Goal: Communication & Community: Answer question/provide support

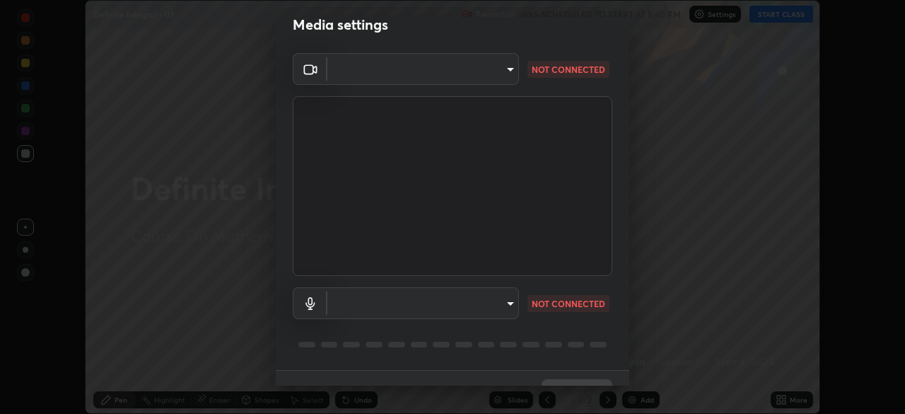
scroll to position [41, 0]
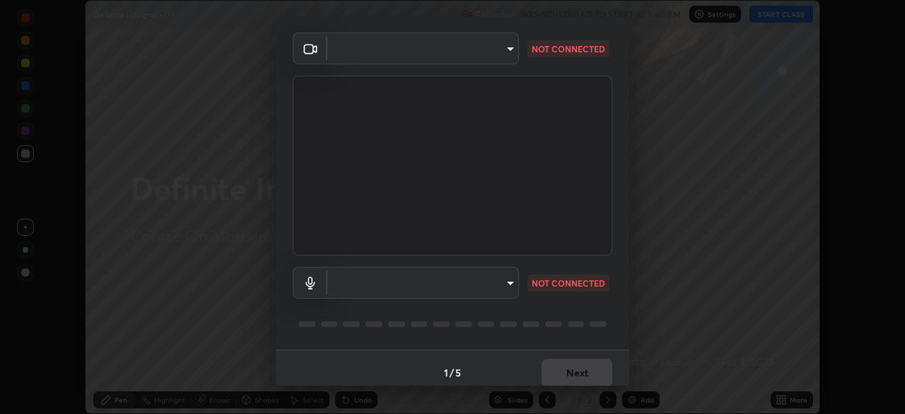
type input "b0e84f93268a6bc6c10e964920e8257ae587a14dfbb6e1f0eed47ef9ac306ae8"
type input "default"
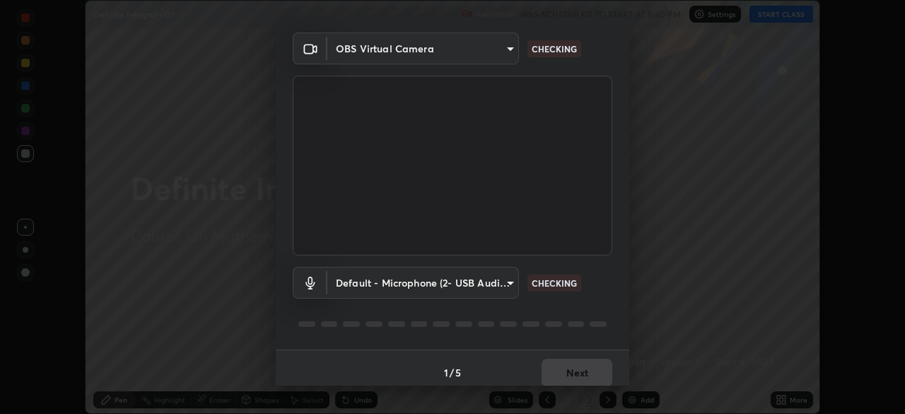
click at [497, 283] on body "Erase all Definite Integral - 01 Recording WAS SCHEDULED TO START AT 5:40 PM Se…" at bounding box center [452, 207] width 905 height 414
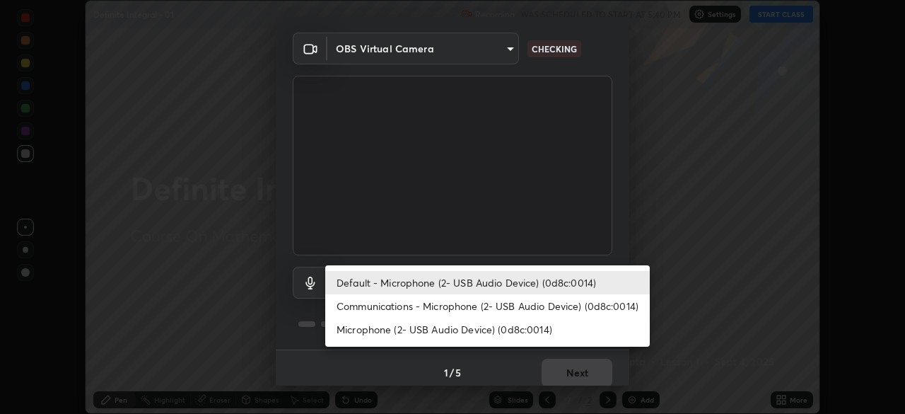
click at [501, 280] on li "Default - Microphone (2- USB Audio Device) (0d8c:0014)" at bounding box center [487, 282] width 325 height 23
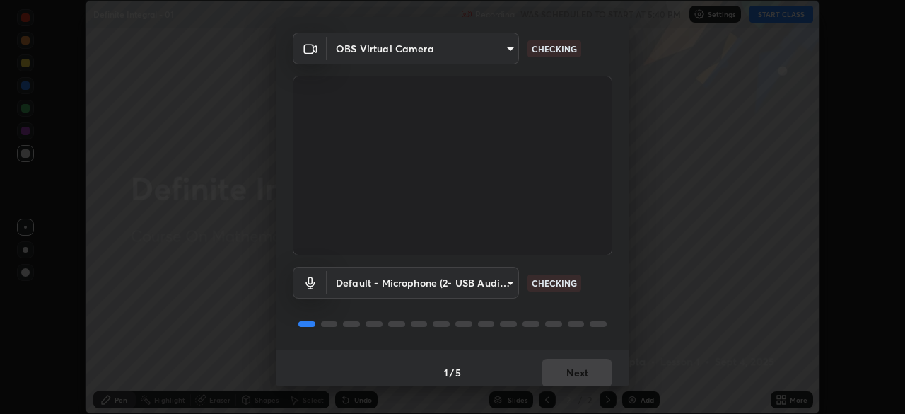
scroll to position [50, 0]
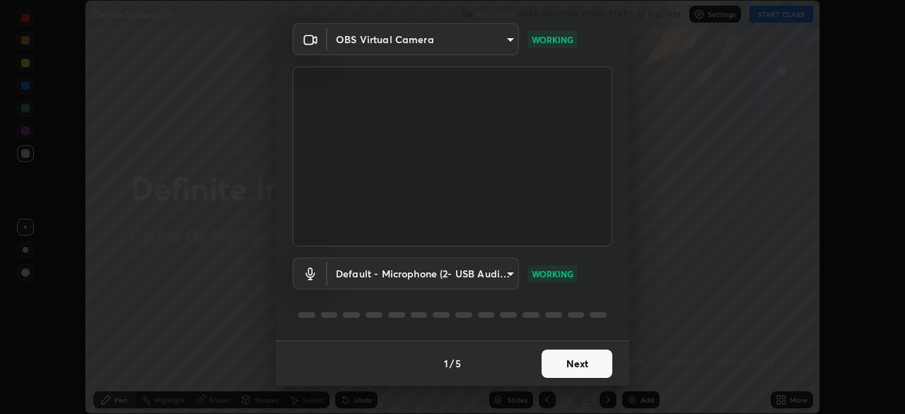
click at [587, 365] on button "Next" at bounding box center [577, 363] width 71 height 28
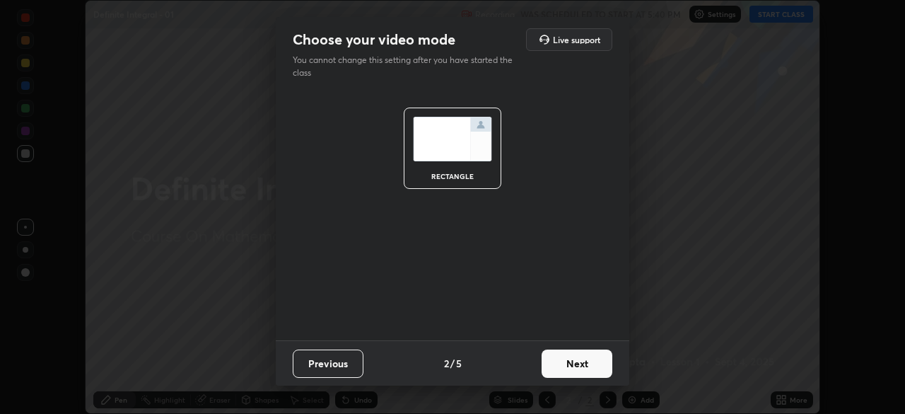
scroll to position [0, 0]
click at [588, 366] on button "Next" at bounding box center [577, 363] width 71 height 28
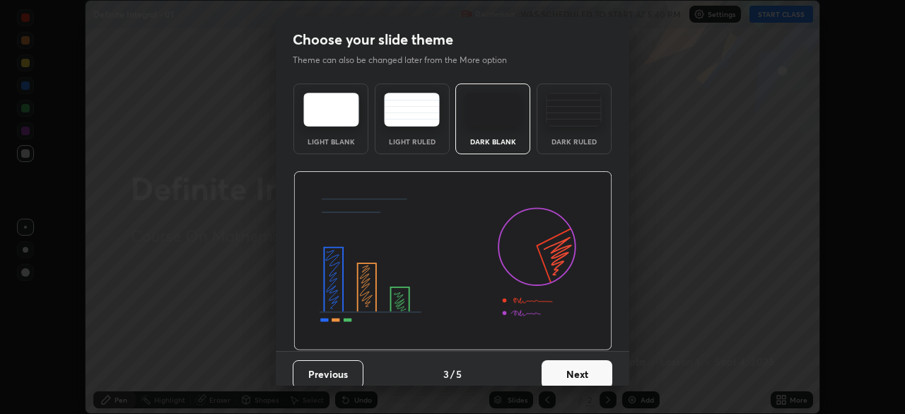
click at [588, 363] on button "Next" at bounding box center [577, 374] width 71 height 28
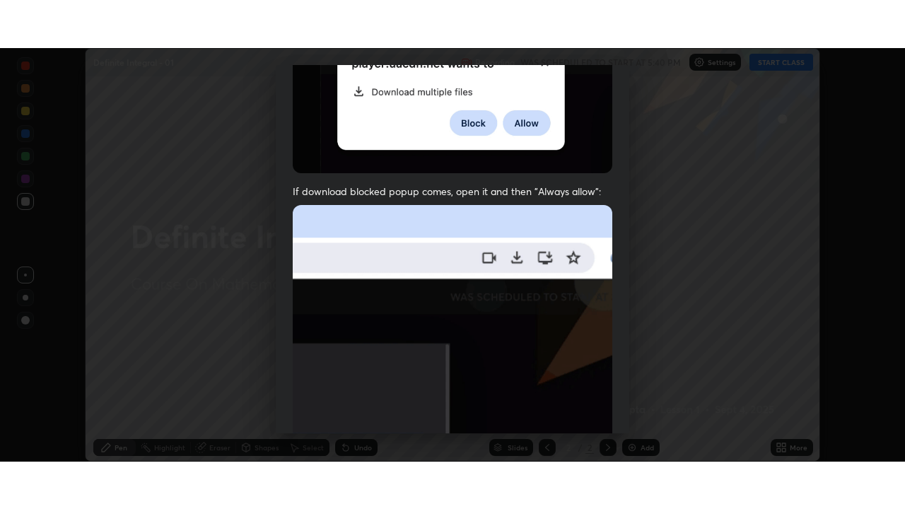
scroll to position [339, 0]
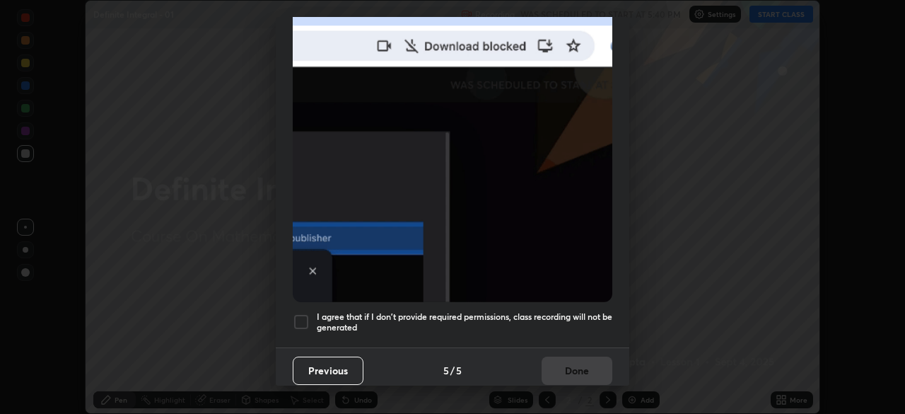
click at [569, 317] on h5 "I agree that if I don't provide required permissions, class recording will not …" at bounding box center [465, 322] width 296 height 22
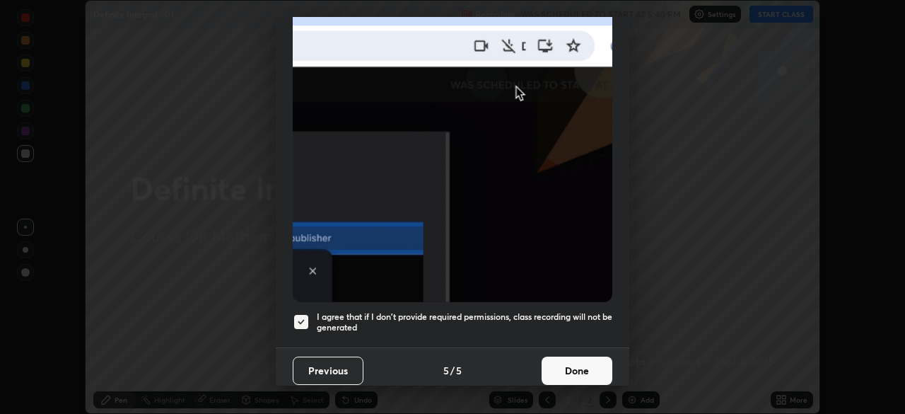
click at [575, 364] on button "Done" at bounding box center [577, 370] width 71 height 28
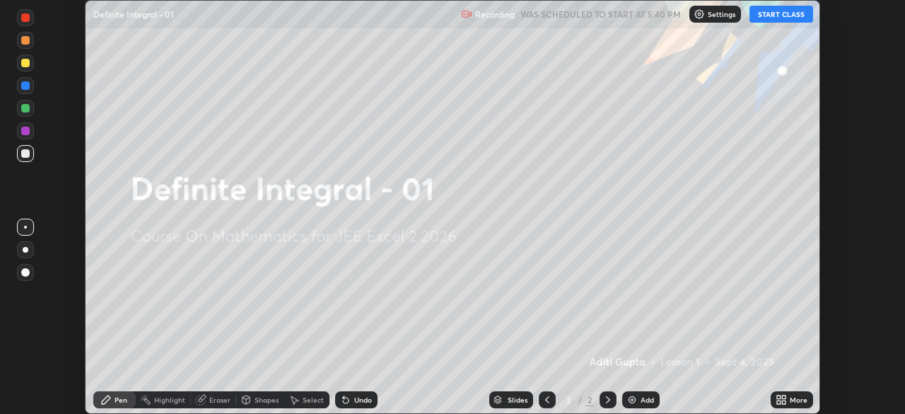
click at [774, 17] on button "START CLASS" at bounding box center [782, 14] width 64 height 17
click at [791, 400] on div "More" at bounding box center [799, 399] width 18 height 7
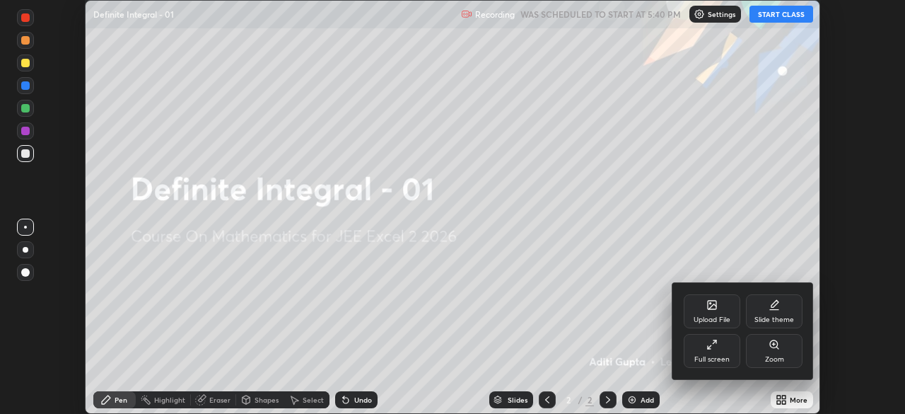
click at [707, 357] on div "Full screen" at bounding box center [711, 359] width 35 height 7
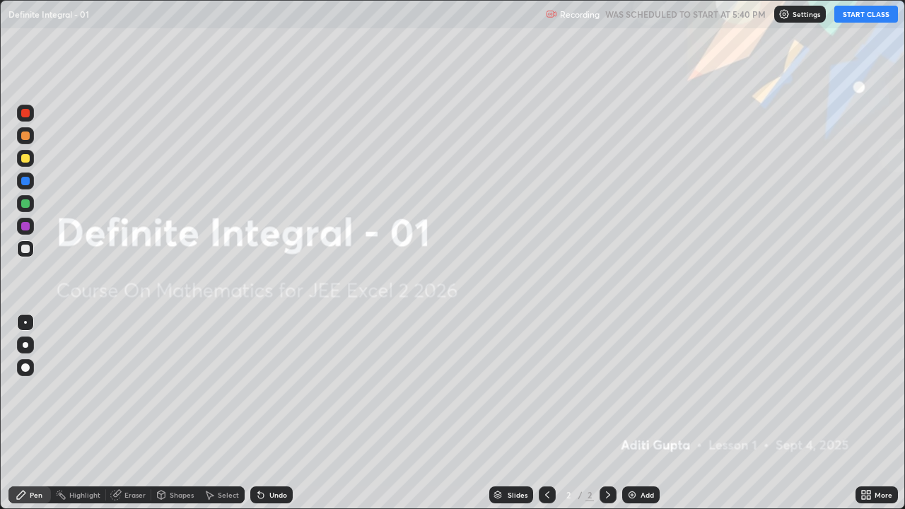
scroll to position [509, 905]
click at [646, 413] on div "Add" at bounding box center [647, 494] width 13 height 7
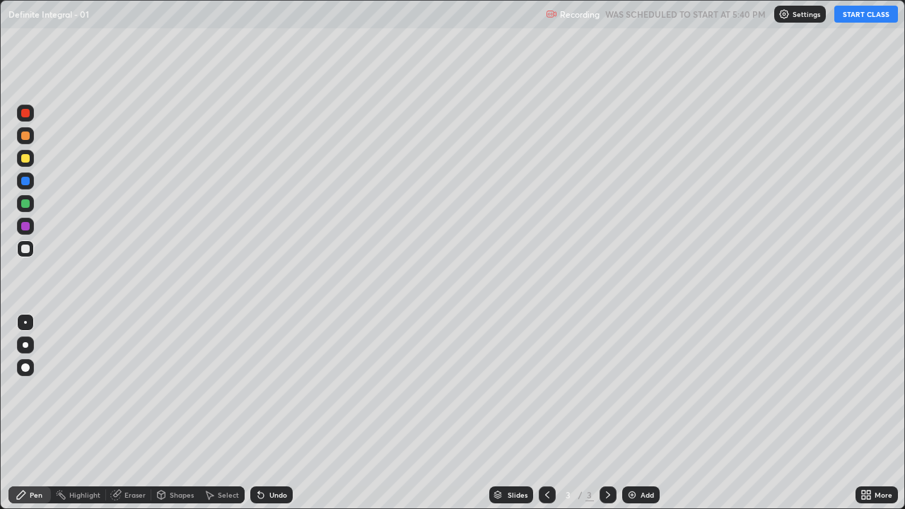
click at [644, 413] on div "Add" at bounding box center [647, 494] width 13 height 7
click at [645, 413] on div "Add" at bounding box center [647, 494] width 13 height 7
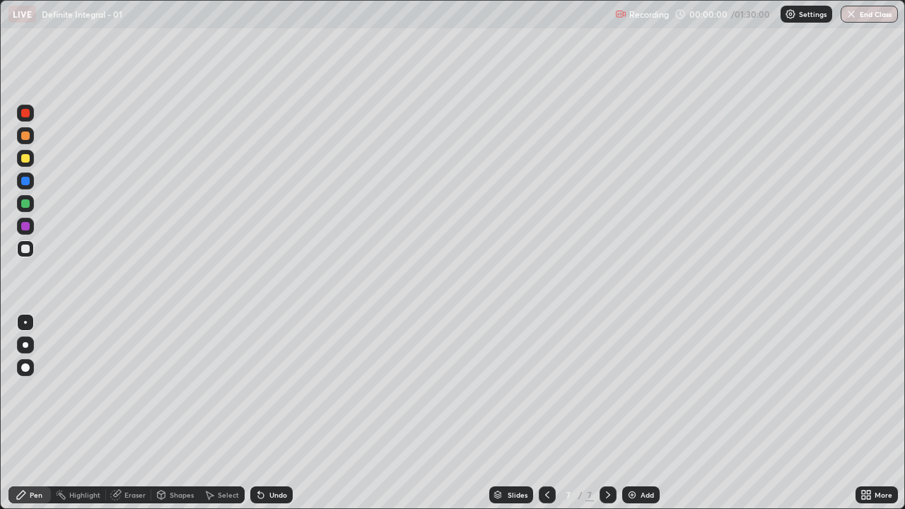
click at [645, 413] on div "Add" at bounding box center [647, 494] width 13 height 7
click at [644, 413] on div "Add" at bounding box center [647, 494] width 13 height 7
click at [645, 413] on div "Add" at bounding box center [647, 494] width 13 height 7
click at [646, 413] on div "Add" at bounding box center [647, 494] width 13 height 7
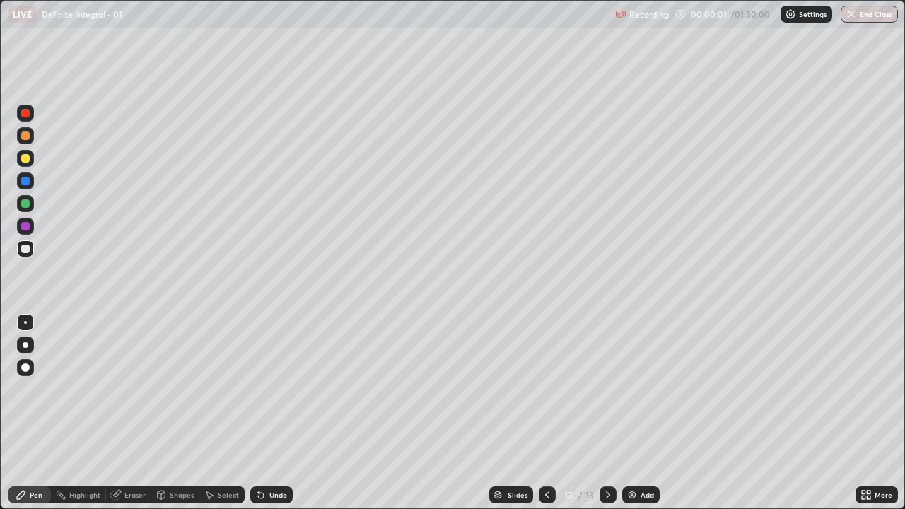
click at [644, 413] on div "Add" at bounding box center [647, 494] width 13 height 7
click at [514, 413] on div "Slides" at bounding box center [518, 494] width 20 height 7
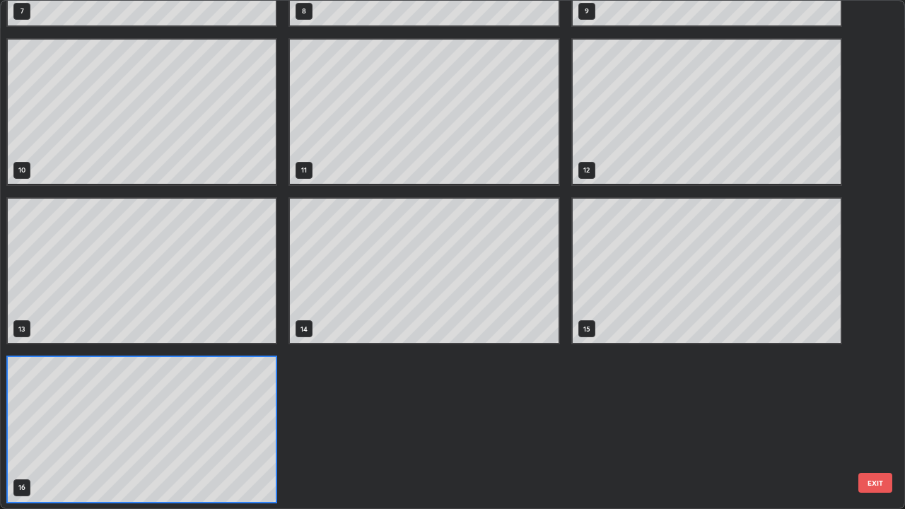
scroll to position [1, 0]
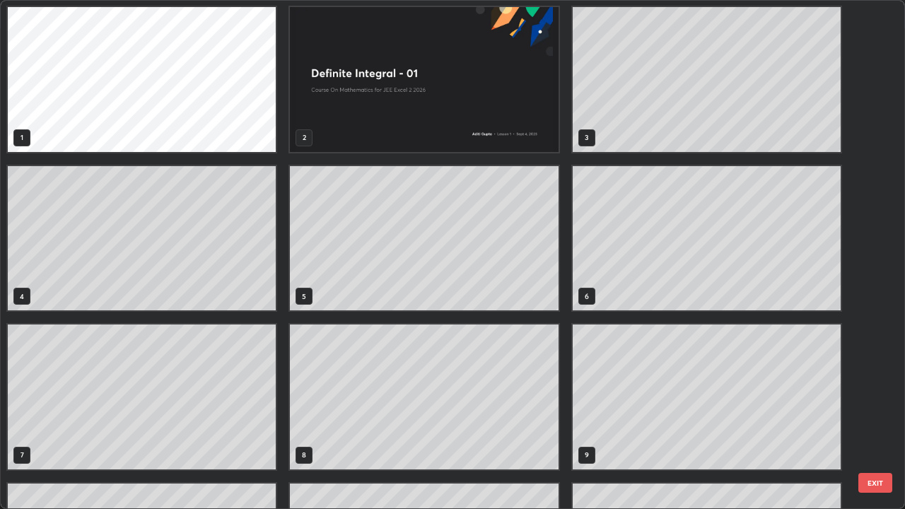
click at [871, 109] on div "1 2 3 4 5 6 7 8 9 10 11 12" at bounding box center [440, 255] width 879 height 508
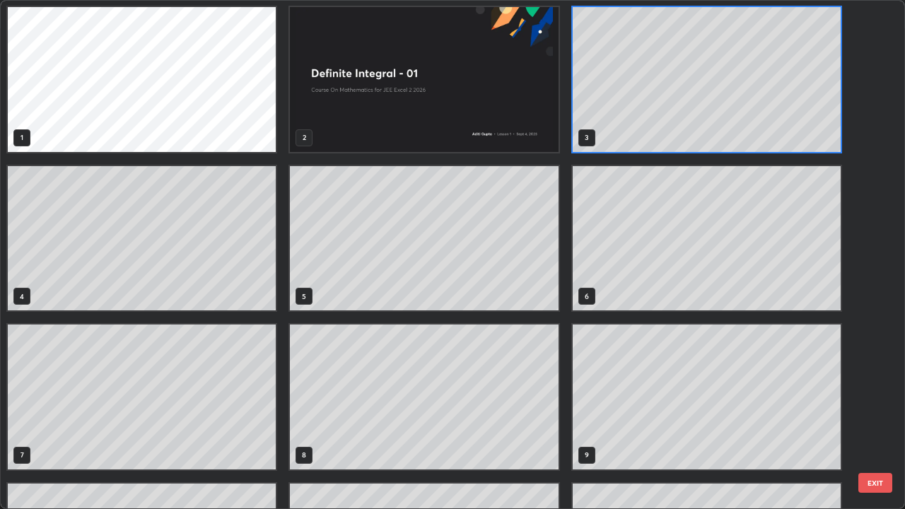
scroll to position [0, 0]
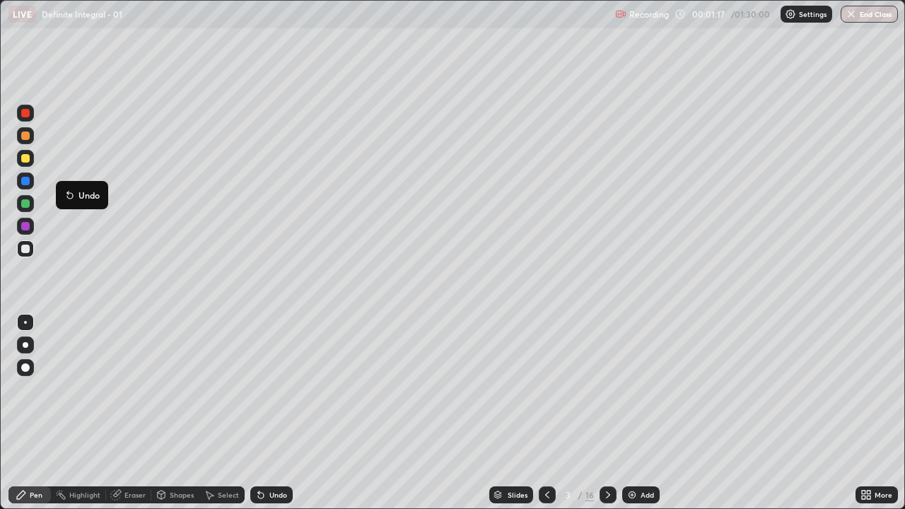
click at [25, 159] on div at bounding box center [25, 158] width 8 height 8
click at [27, 249] on div at bounding box center [25, 249] width 8 height 8
click at [30, 182] on div at bounding box center [25, 181] width 17 height 17
click at [29, 166] on div at bounding box center [25, 158] width 17 height 17
click at [27, 136] on div at bounding box center [25, 136] width 8 height 8
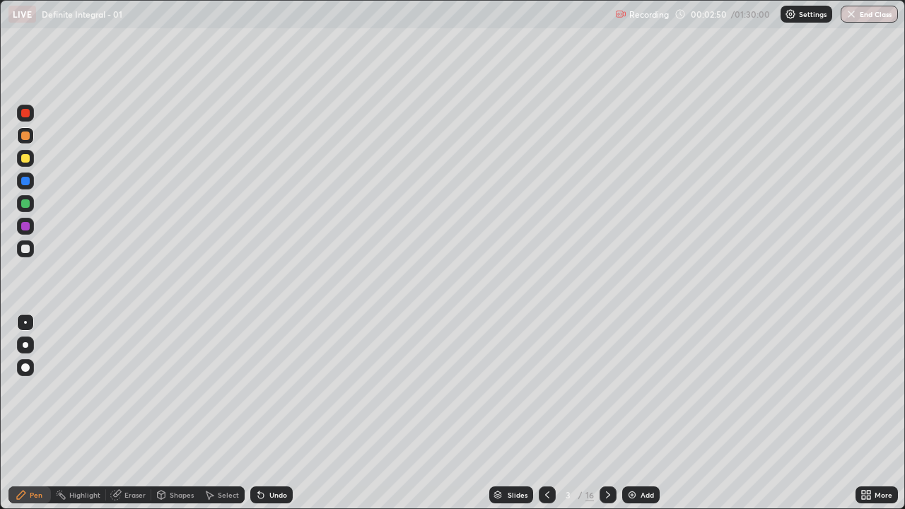
click at [26, 249] on div at bounding box center [25, 249] width 8 height 8
click at [25, 182] on div at bounding box center [25, 181] width 8 height 8
click at [28, 138] on div at bounding box center [25, 136] width 8 height 8
click at [26, 249] on div at bounding box center [25, 249] width 8 height 8
click at [609, 413] on icon at bounding box center [608, 494] width 11 height 11
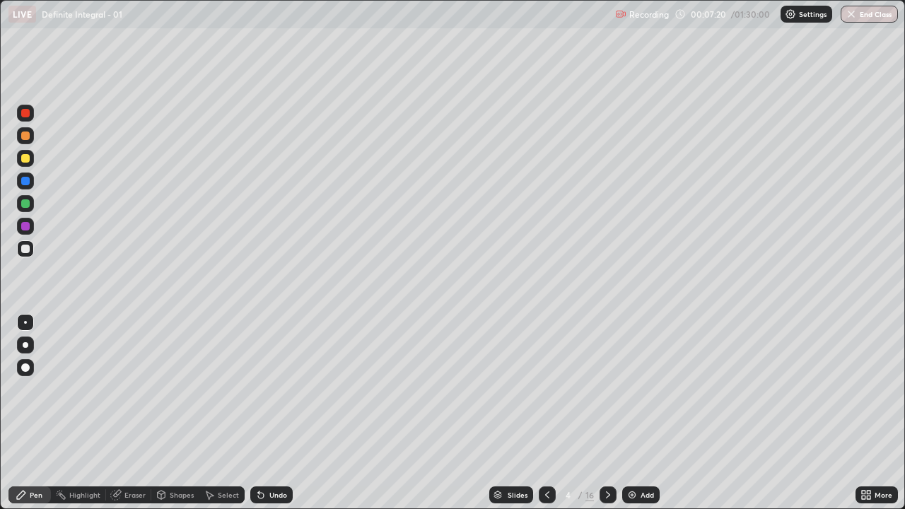
click at [552, 413] on div at bounding box center [547, 495] width 17 height 17
click at [607, 413] on icon at bounding box center [608, 494] width 11 height 11
click at [25, 159] on div at bounding box center [25, 158] width 8 height 8
click at [24, 205] on div at bounding box center [25, 203] width 8 height 8
click at [25, 187] on div at bounding box center [25, 181] width 17 height 17
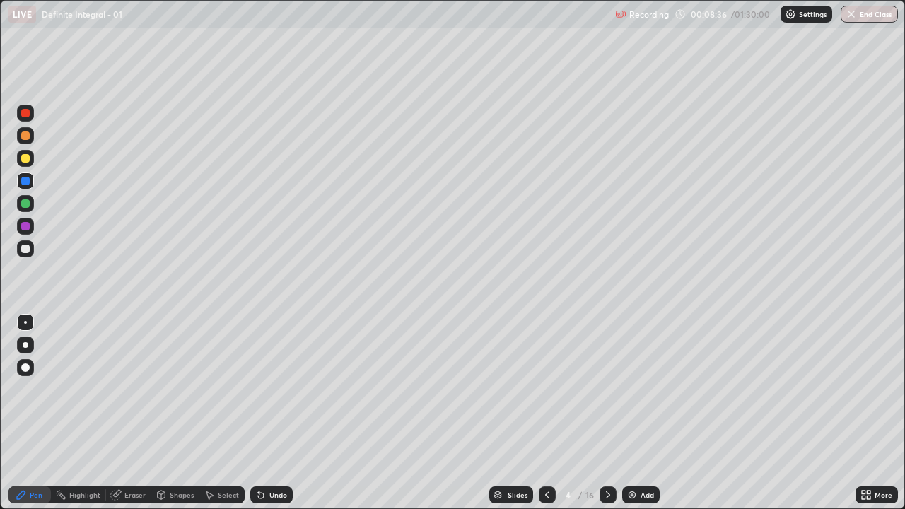
click at [27, 232] on div at bounding box center [25, 226] width 17 height 17
click at [611, 413] on div at bounding box center [608, 495] width 17 height 17
click at [25, 159] on div at bounding box center [25, 158] width 8 height 8
click at [29, 228] on div at bounding box center [25, 226] width 8 height 8
click at [33, 250] on div at bounding box center [25, 248] width 17 height 17
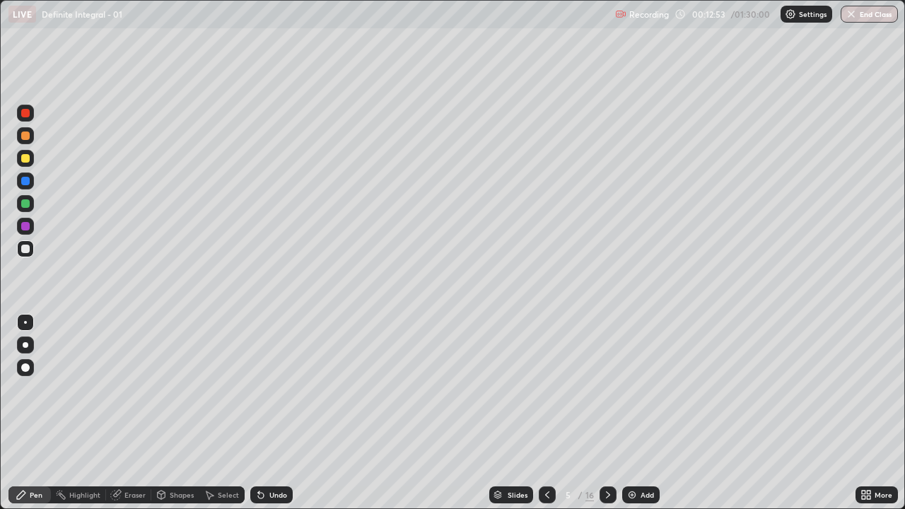
click at [32, 233] on div at bounding box center [25, 226] width 17 height 17
click at [30, 159] on div at bounding box center [25, 158] width 17 height 17
click at [25, 182] on div at bounding box center [25, 181] width 8 height 8
click at [31, 248] on div at bounding box center [25, 248] width 17 height 17
click at [600, 413] on div at bounding box center [608, 495] width 17 height 17
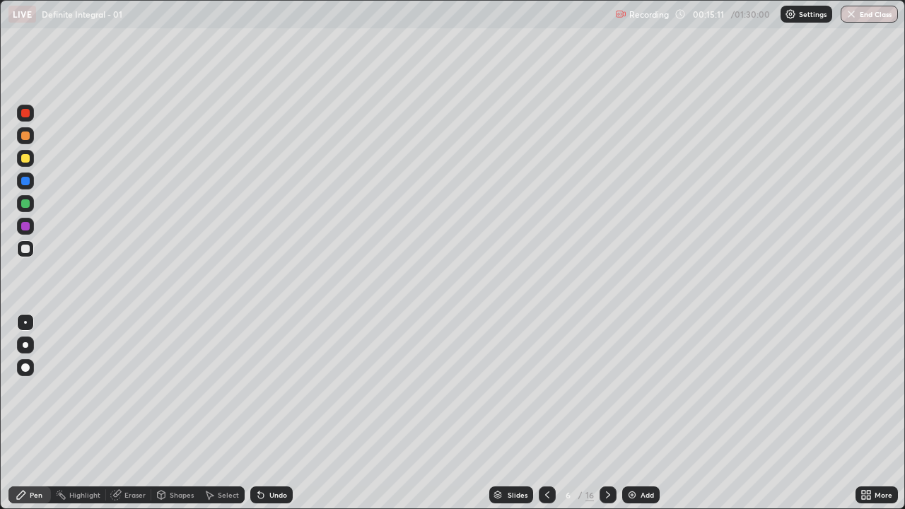
click at [138, 413] on div "Eraser" at bounding box center [134, 494] width 21 height 7
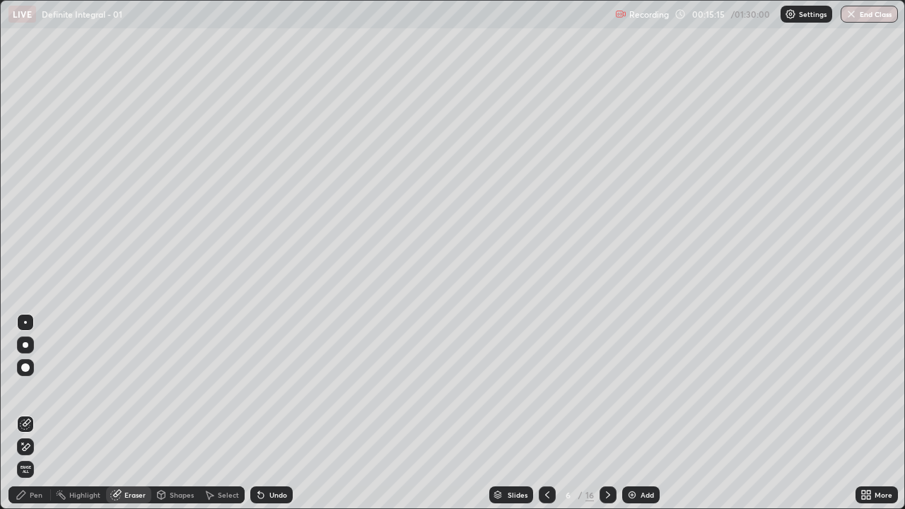
click at [37, 413] on div "Pen" at bounding box center [36, 494] width 13 height 7
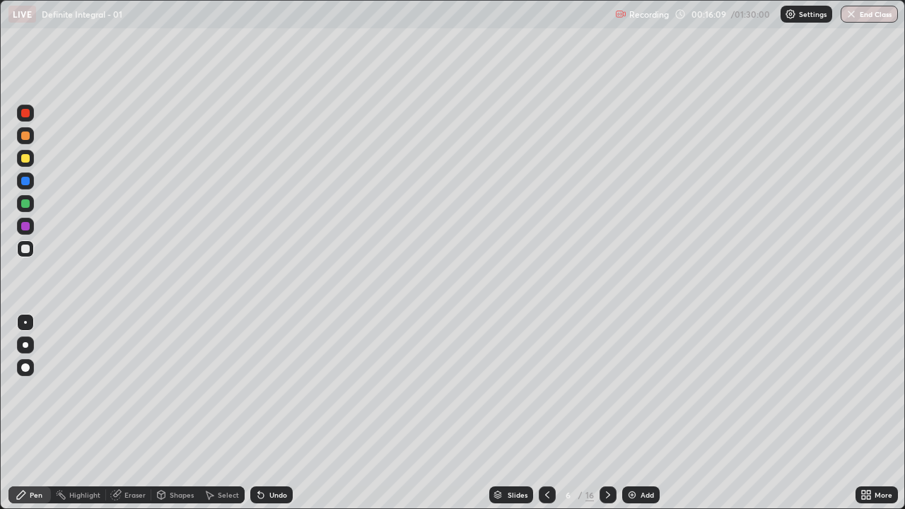
click at [545, 413] on icon at bounding box center [547, 494] width 4 height 7
click at [615, 413] on div at bounding box center [608, 495] width 17 height 17
click at [613, 413] on div at bounding box center [608, 495] width 17 height 17
click at [27, 211] on div at bounding box center [25, 203] width 17 height 17
click at [23, 250] on div at bounding box center [25, 249] width 8 height 8
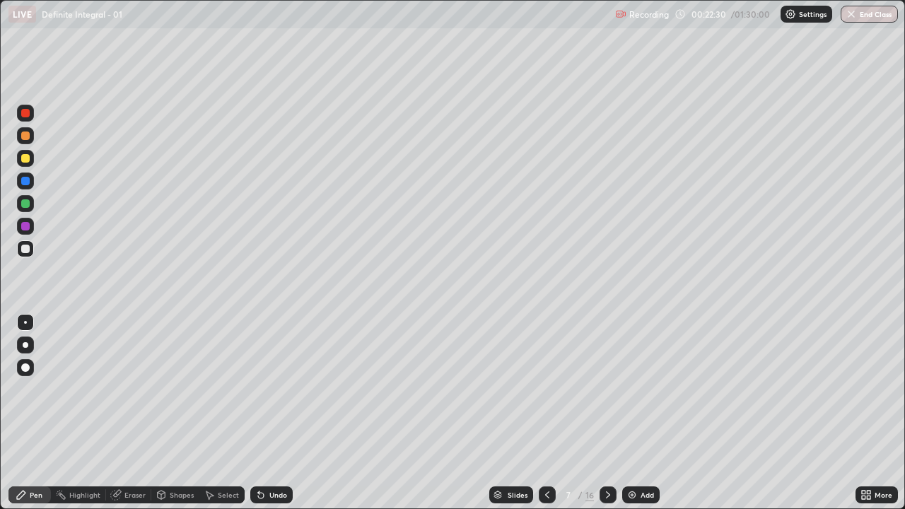
click at [28, 164] on div at bounding box center [25, 158] width 17 height 17
click at [26, 182] on div at bounding box center [25, 181] width 8 height 8
click at [289, 413] on div "Undo" at bounding box center [271, 495] width 42 height 17
click at [31, 231] on div at bounding box center [25, 226] width 17 height 17
click at [26, 204] on div at bounding box center [25, 203] width 8 height 8
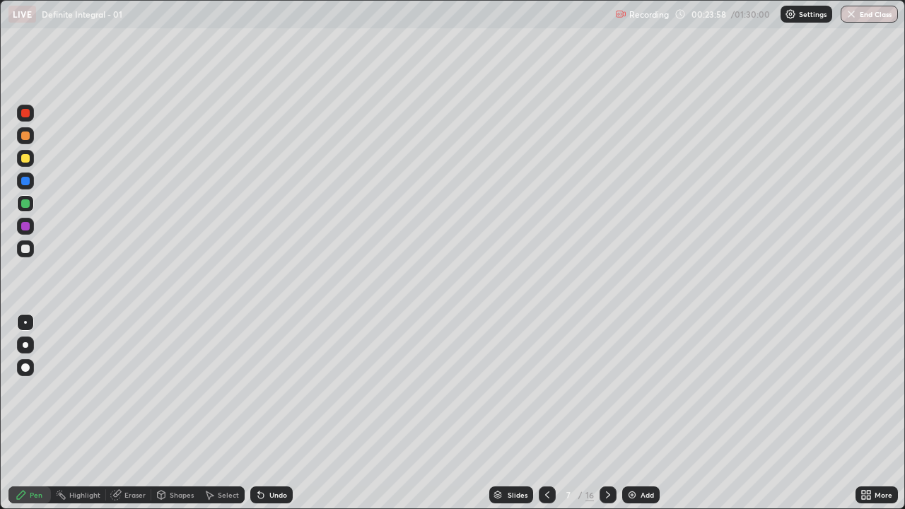
click at [26, 249] on div at bounding box center [25, 249] width 8 height 8
click at [610, 413] on div at bounding box center [608, 495] width 17 height 17
click at [547, 413] on icon at bounding box center [547, 494] width 11 height 11
click at [607, 413] on icon at bounding box center [608, 494] width 4 height 7
click at [539, 413] on div at bounding box center [547, 495] width 17 height 28
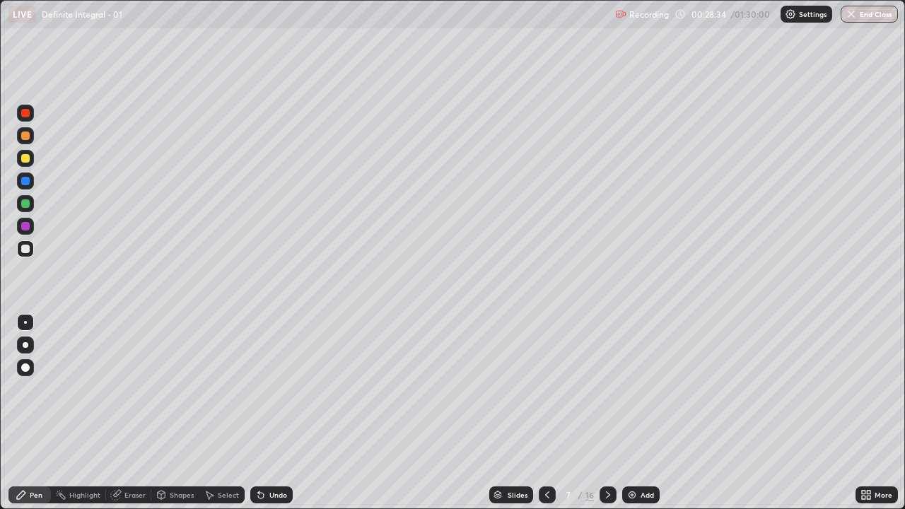
click at [606, 413] on icon at bounding box center [608, 494] width 4 height 7
click at [32, 139] on div at bounding box center [25, 135] width 17 height 17
click at [607, 413] on icon at bounding box center [608, 494] width 11 height 11
click at [26, 249] on div at bounding box center [25, 249] width 8 height 8
click at [31, 117] on div at bounding box center [25, 113] width 17 height 17
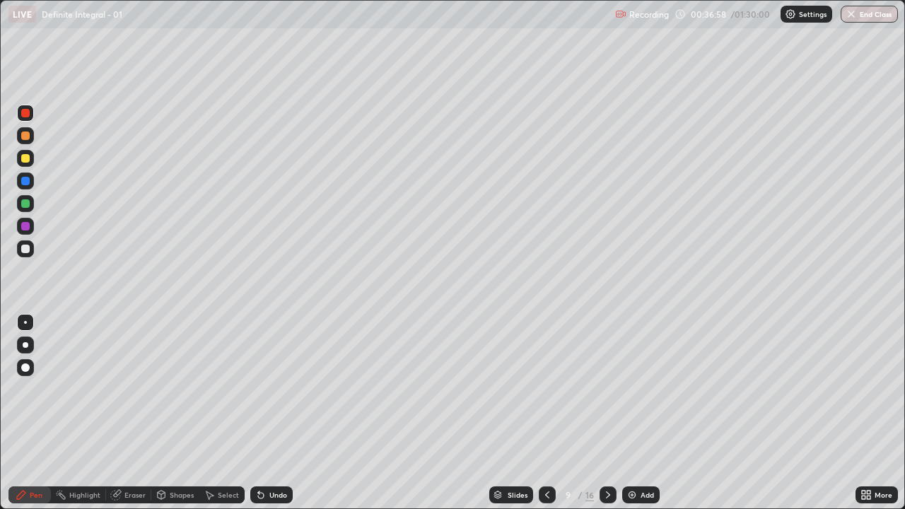
click at [27, 248] on div at bounding box center [25, 249] width 8 height 8
click at [31, 231] on div at bounding box center [25, 226] width 17 height 17
click at [606, 413] on icon at bounding box center [608, 494] width 11 height 11
click at [24, 248] on div at bounding box center [25, 249] width 8 height 8
click at [546, 413] on icon at bounding box center [547, 494] width 11 height 11
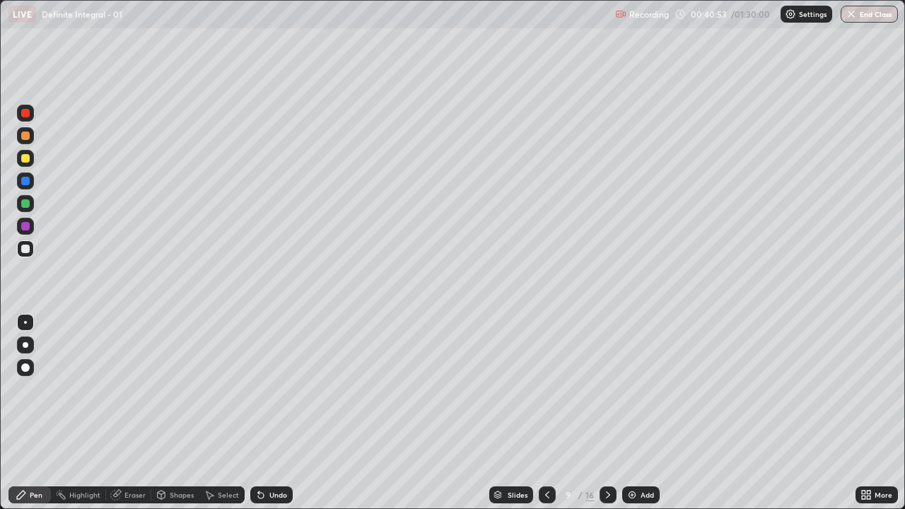
click at [607, 413] on icon at bounding box center [608, 494] width 11 height 11
click at [545, 413] on icon at bounding box center [547, 494] width 4 height 7
click at [607, 413] on icon at bounding box center [608, 494] width 11 height 11
click at [134, 413] on div "Eraser" at bounding box center [134, 494] width 21 height 7
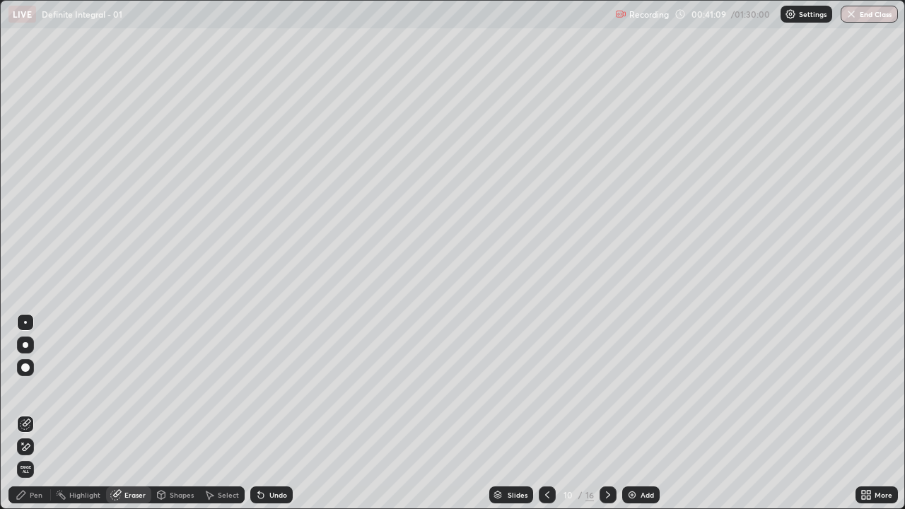
click at [38, 413] on div "Pen" at bounding box center [36, 494] width 13 height 7
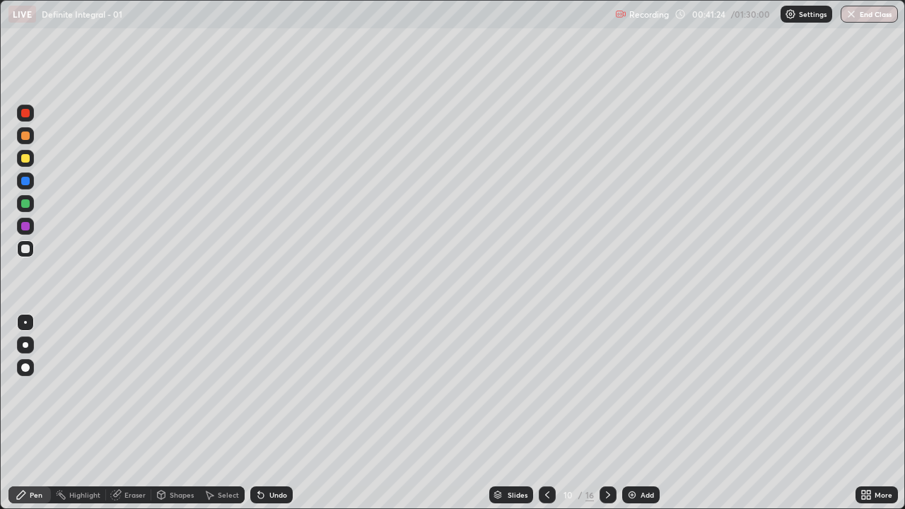
click at [539, 413] on div at bounding box center [547, 495] width 17 height 17
click at [607, 413] on icon at bounding box center [608, 494] width 11 height 11
click at [271, 413] on div "Undo" at bounding box center [278, 494] width 18 height 7
click at [269, 413] on div "Undo" at bounding box center [271, 495] width 42 height 17
click at [139, 413] on div "Eraser" at bounding box center [134, 494] width 21 height 7
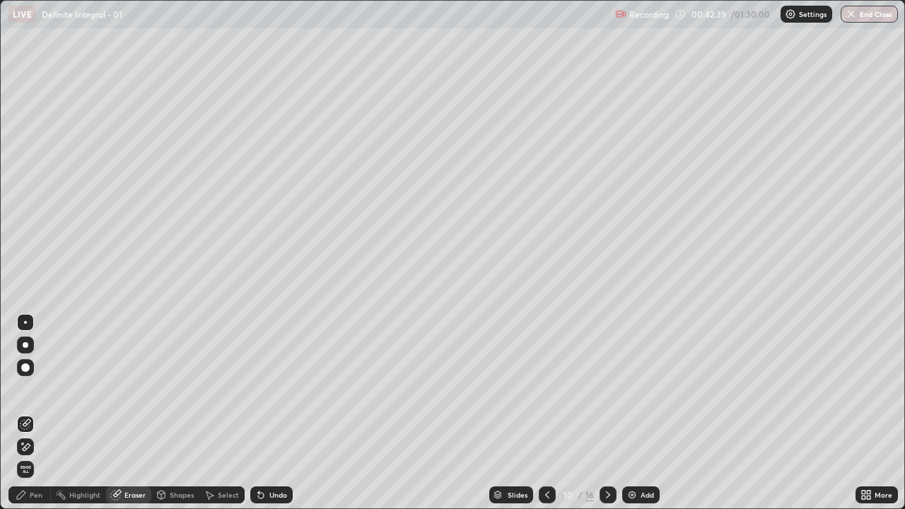
click at [42, 413] on div "Pen" at bounding box center [36, 494] width 13 height 7
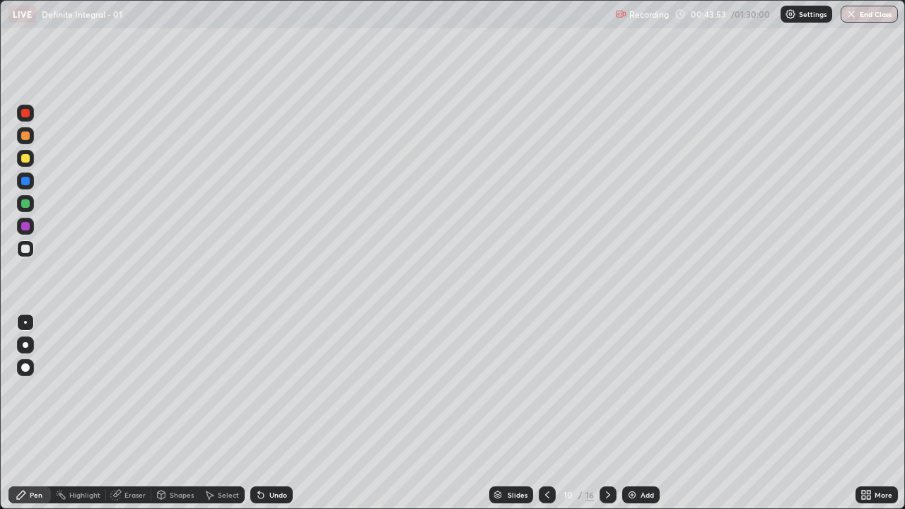
click at [552, 413] on div at bounding box center [547, 495] width 17 height 17
click at [548, 413] on icon at bounding box center [547, 494] width 11 height 11
click at [607, 413] on icon at bounding box center [608, 494] width 11 height 11
click at [612, 413] on div at bounding box center [608, 495] width 17 height 17
click at [143, 413] on div "Eraser" at bounding box center [134, 494] width 21 height 7
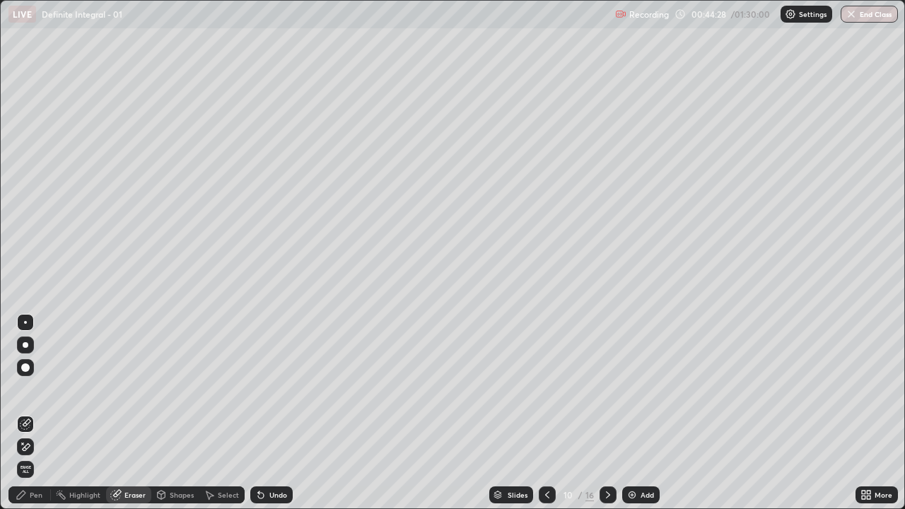
click at [47, 413] on div "Pen" at bounding box center [29, 495] width 42 height 17
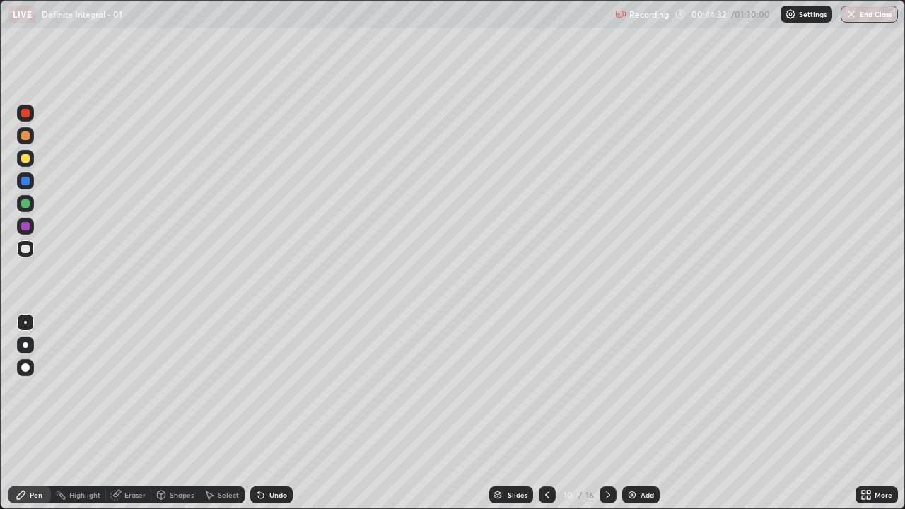
click at [542, 413] on icon at bounding box center [547, 494] width 11 height 11
click at [607, 413] on icon at bounding box center [608, 494] width 11 height 11
click at [606, 413] on icon at bounding box center [608, 494] width 4 height 7
click at [30, 164] on div at bounding box center [25, 158] width 17 height 17
click at [31, 252] on div at bounding box center [25, 248] width 17 height 17
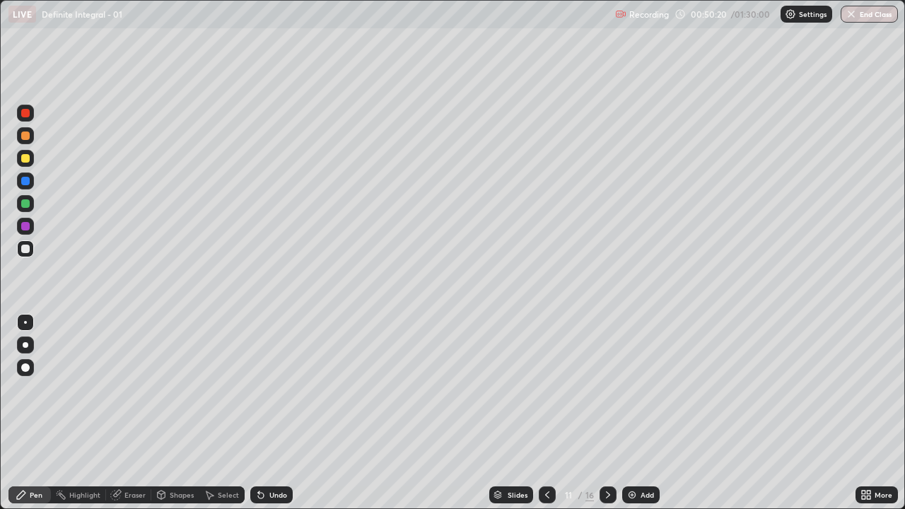
click at [29, 164] on div at bounding box center [25, 158] width 17 height 17
click at [27, 115] on div at bounding box center [25, 113] width 8 height 8
click at [26, 182] on div at bounding box center [25, 181] width 8 height 8
click at [28, 252] on div at bounding box center [25, 249] width 8 height 8
click at [610, 413] on div at bounding box center [608, 495] width 17 height 17
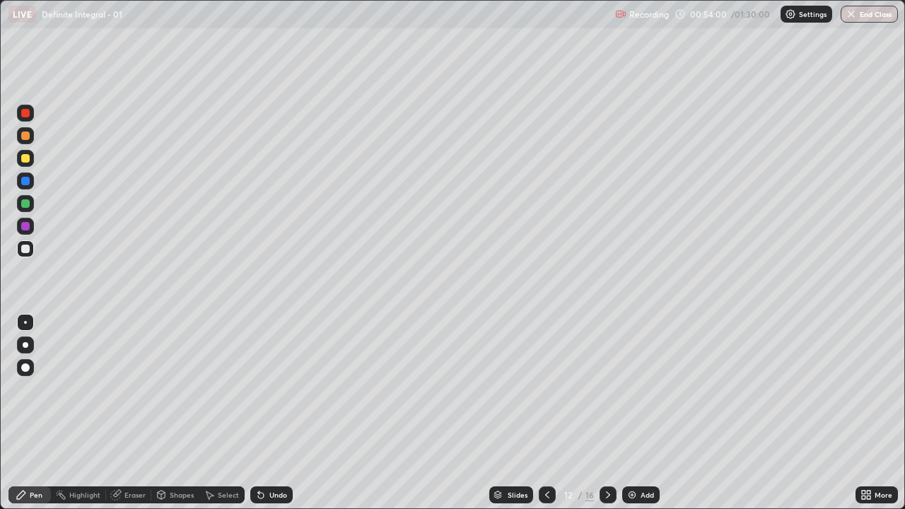
click at [28, 161] on div at bounding box center [25, 158] width 8 height 8
click at [271, 413] on div "Undo" at bounding box center [271, 495] width 42 height 17
click at [29, 248] on div at bounding box center [25, 249] width 8 height 8
click at [29, 182] on div at bounding box center [25, 181] width 8 height 8
click at [29, 206] on div at bounding box center [25, 203] width 17 height 17
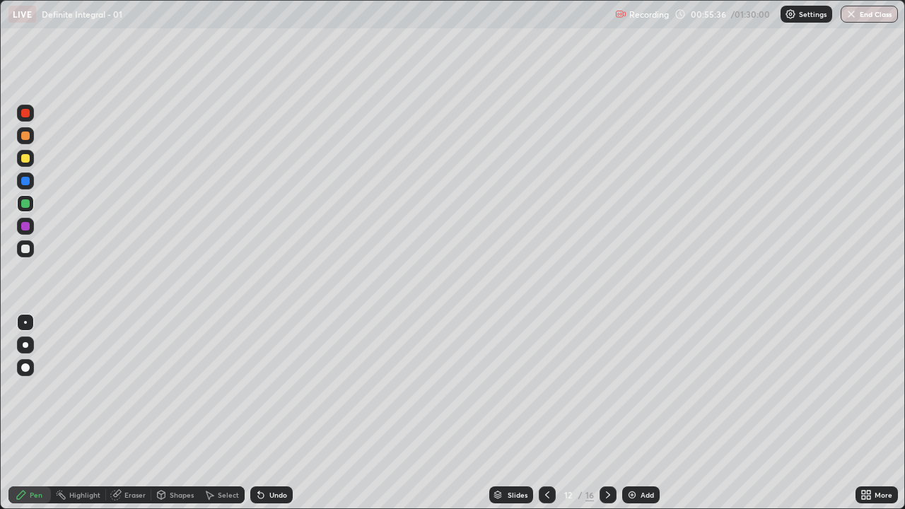
click at [27, 231] on div at bounding box center [25, 226] width 17 height 17
click at [25, 251] on div at bounding box center [25, 249] width 8 height 8
click at [147, 413] on div "Eraser" at bounding box center [128, 495] width 45 height 17
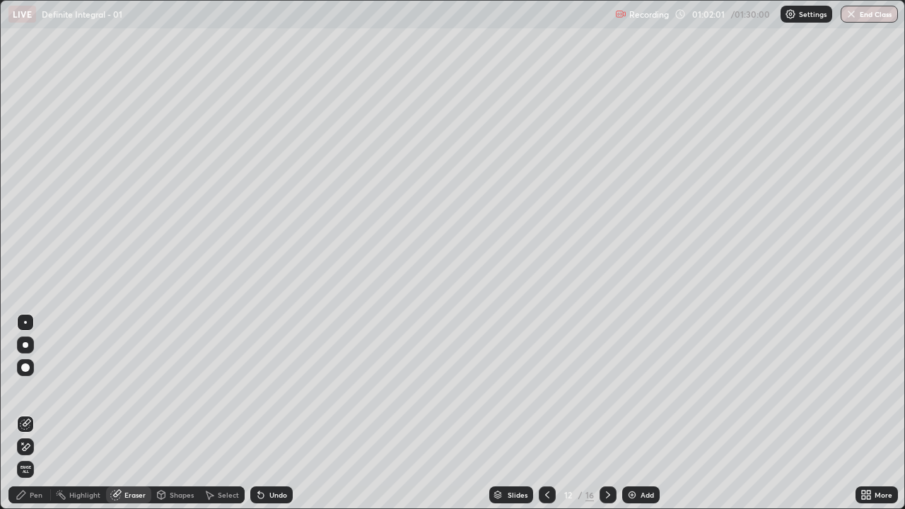
click at [48, 413] on div "Pen" at bounding box center [29, 495] width 42 height 17
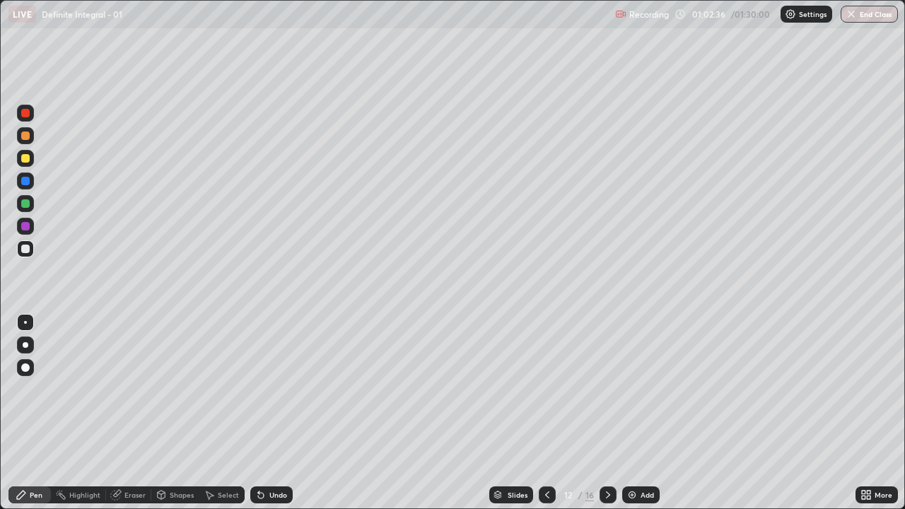
click at [282, 413] on div "Undo" at bounding box center [278, 494] width 18 height 7
click at [279, 413] on div "Undo" at bounding box center [278, 494] width 18 height 7
click at [276, 413] on div "Undo" at bounding box center [278, 494] width 18 height 7
click at [613, 413] on div at bounding box center [608, 495] width 17 height 17
click at [874, 18] on button "End Class" at bounding box center [869, 14] width 57 height 17
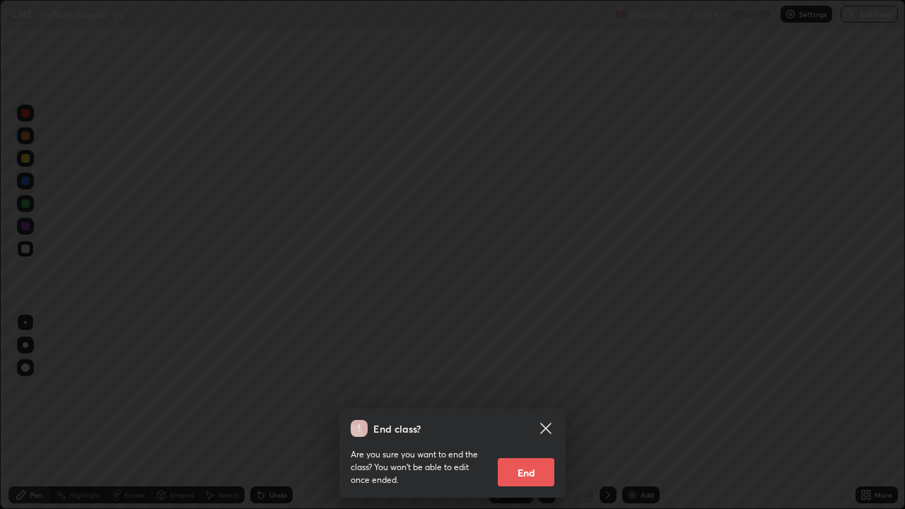
click at [525, 413] on button "End" at bounding box center [526, 472] width 57 height 28
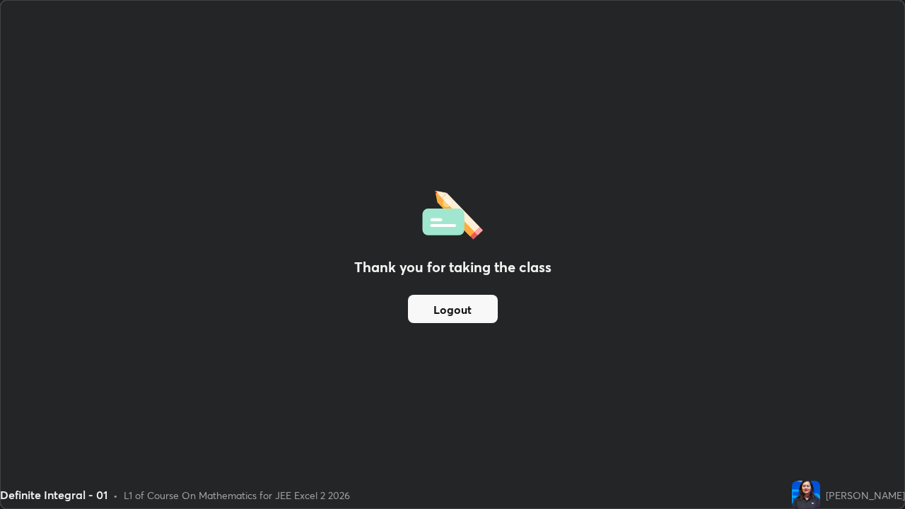
click at [238, 413] on div "Thank you for taking the class Logout" at bounding box center [453, 255] width 904 height 508
click at [334, 413] on div "Thank you for taking the class Logout" at bounding box center [453, 255] width 904 height 508
click at [737, 413] on div "Definite Integral - 01 • L1 of Course On Mathematics for JEE Excel 2 2026" at bounding box center [393, 495] width 786 height 28
click at [837, 209] on div "Thank you for taking the class Logout" at bounding box center [453, 255] width 904 height 508
click at [112, 413] on div "Thank you for taking the class Logout" at bounding box center [453, 255] width 904 height 508
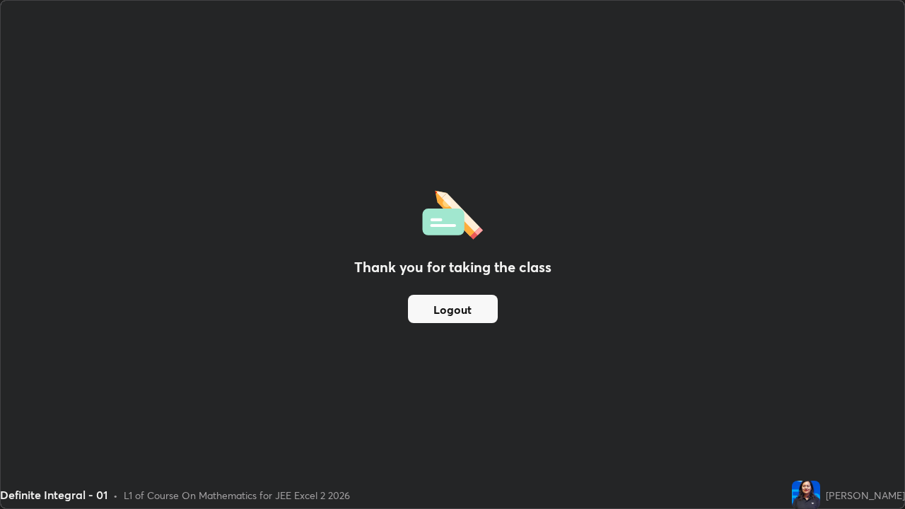
click at [292, 400] on div "Thank you for taking the class Logout" at bounding box center [453, 255] width 904 height 508
